Goal: Connect with others: Connect with others

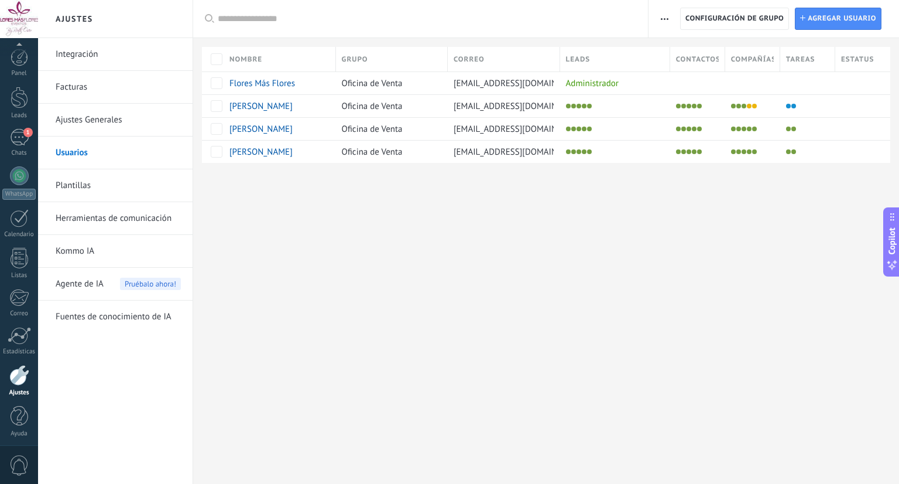
click at [18, 158] on div "Panel Leads 1 Chats WhatsApp Clientes" at bounding box center [19, 249] width 38 height 400
click at [19, 136] on div "1" at bounding box center [19, 134] width 19 height 17
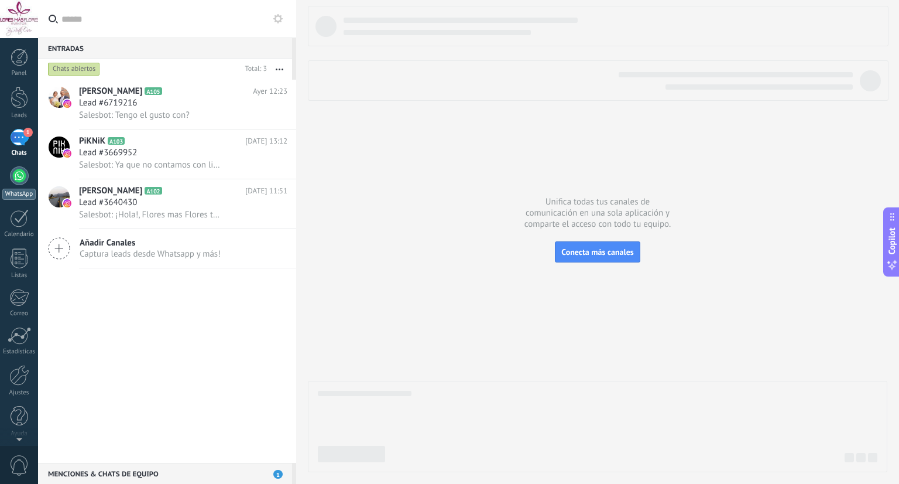
click at [15, 188] on div "WhatsApp" at bounding box center [18, 193] width 33 height 11
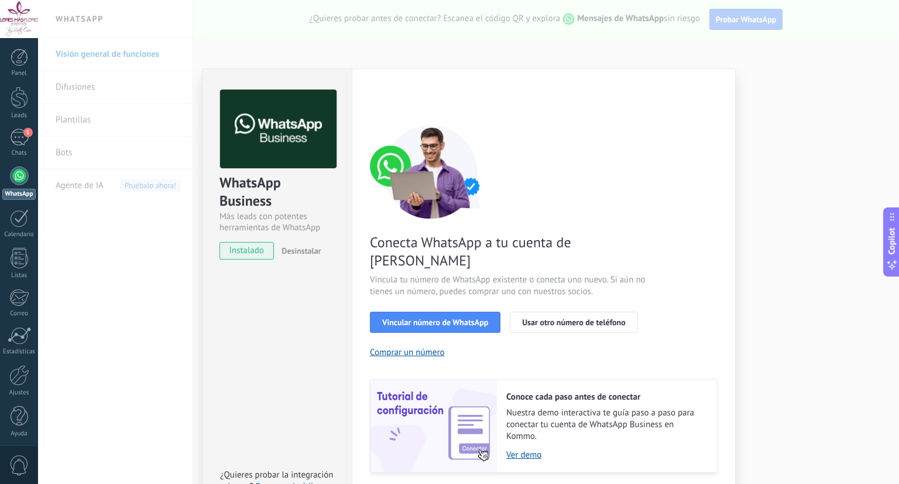
scroll to position [22, 0]
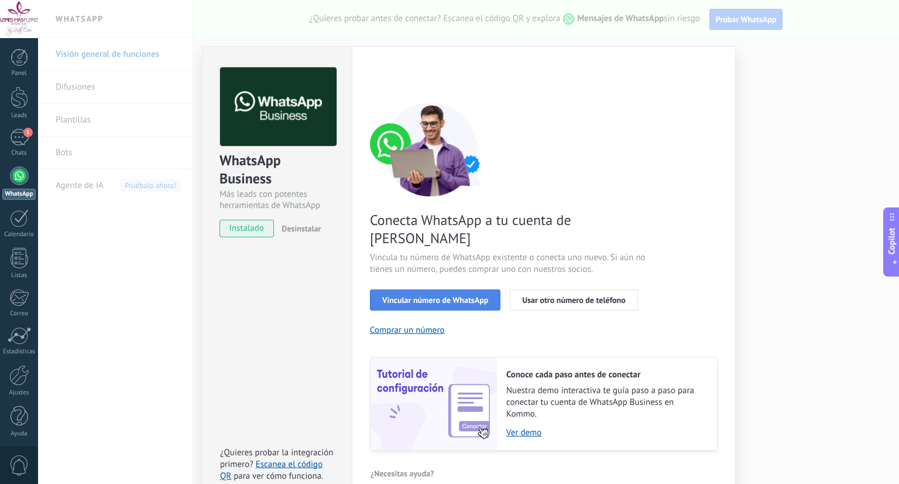
click at [418, 296] on span "Vincular número de WhatsApp" at bounding box center [435, 300] width 106 height 8
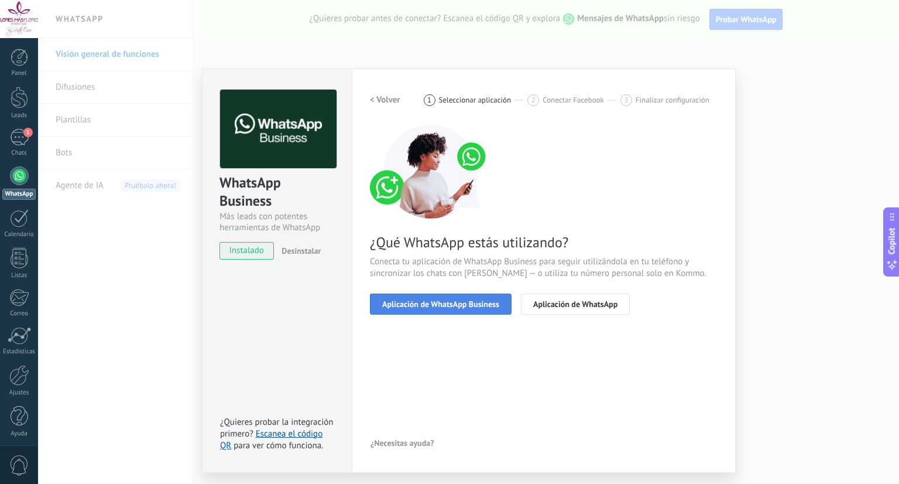
click at [432, 306] on span "Aplicación de WhatsApp Business" at bounding box center [440, 304] width 117 height 8
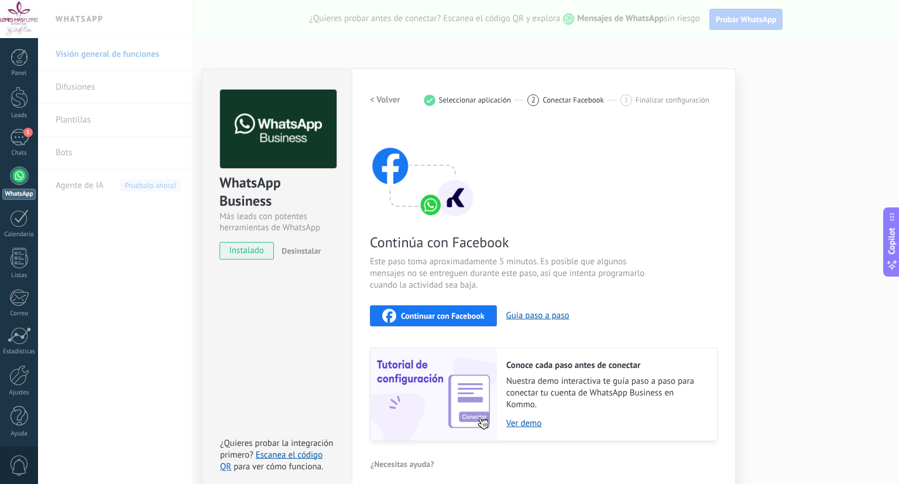
click at [440, 312] on span "Continuar con Facebook" at bounding box center [443, 315] width 84 height 8
click at [850, 200] on div "WhatsApp Business Más leads con potentes herramientas de WhatsApp instalado Des…" at bounding box center [468, 242] width 861 height 484
